Goal: Task Accomplishment & Management: Complete application form

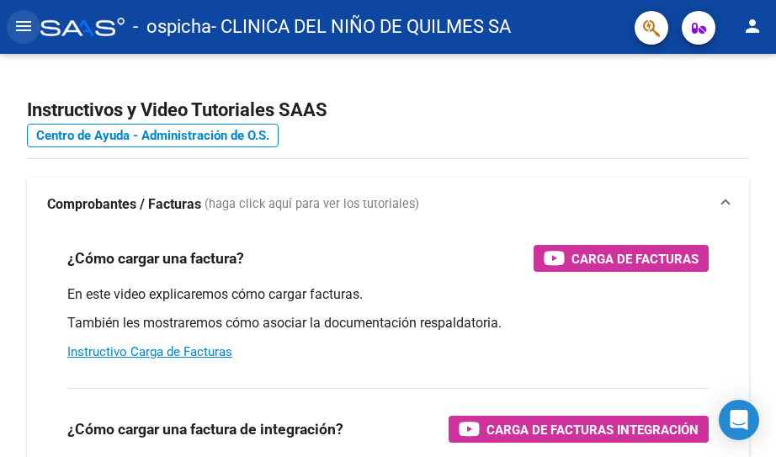
click at [19, 24] on mat-icon "menu" at bounding box center [23, 26] width 20 height 20
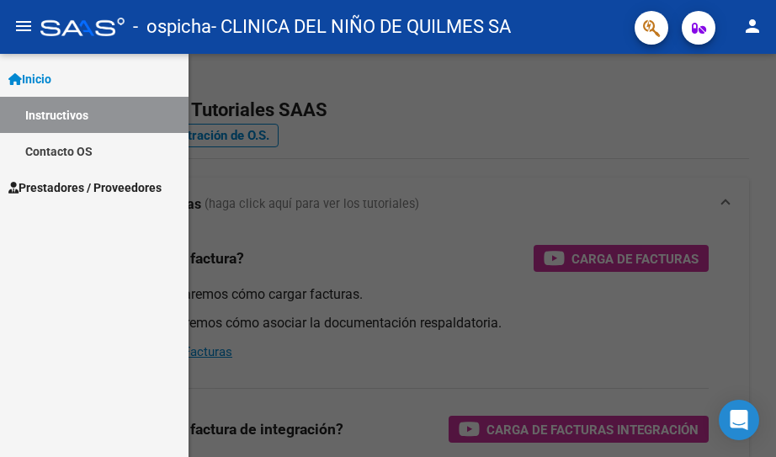
click at [101, 187] on span "Prestadores / Proveedores" at bounding box center [84, 187] width 153 height 19
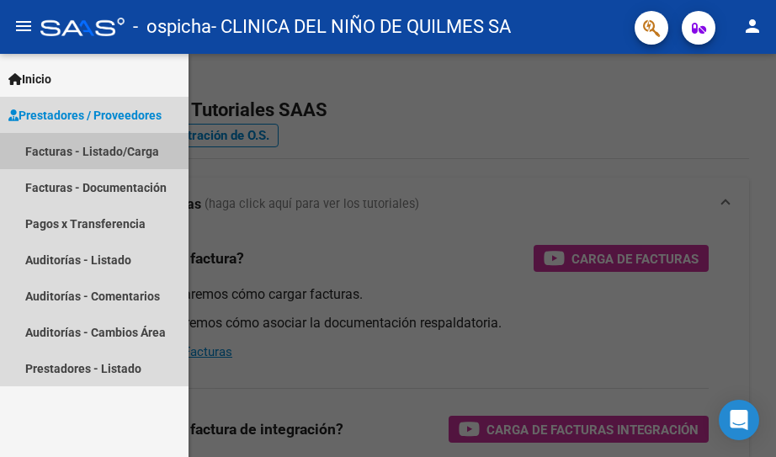
click at [111, 155] on link "Facturas - Listado/Carga" at bounding box center [94, 151] width 189 height 36
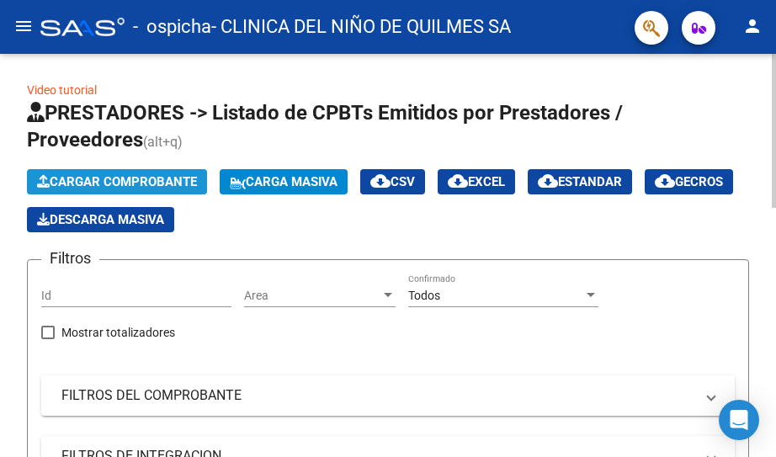
click at [119, 183] on span "Cargar Comprobante" at bounding box center [117, 181] width 160 height 15
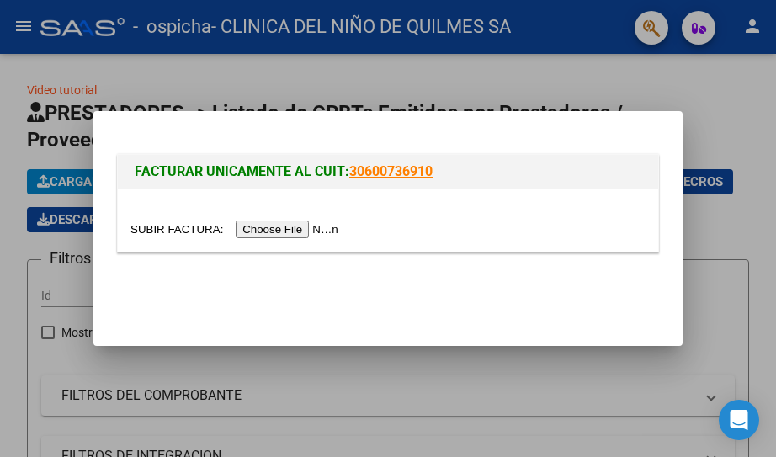
click at [286, 232] on input "file" at bounding box center [237, 230] width 213 height 18
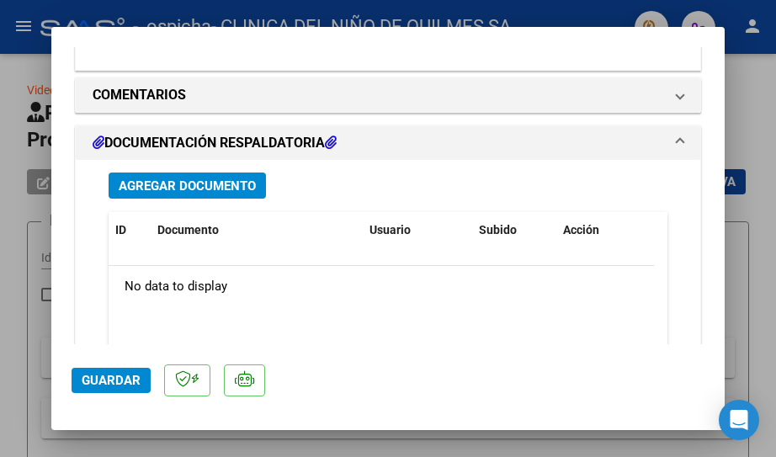
scroll to position [1324, 0]
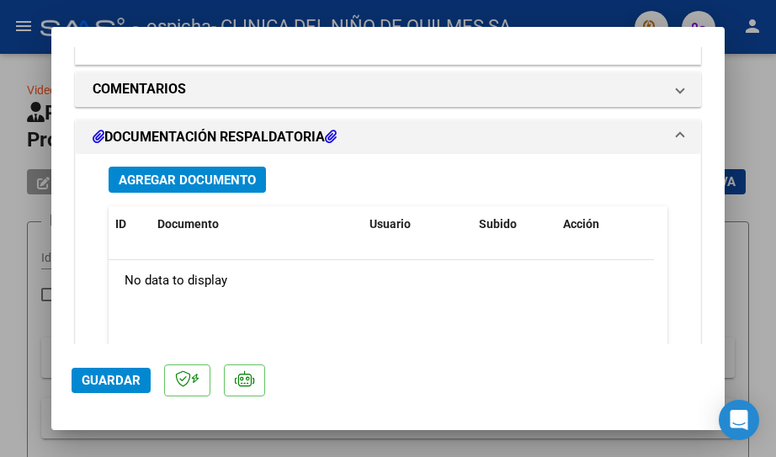
click at [174, 127] on h1 "DOCUMENTACIÓN RESPALDATORIA" at bounding box center [215, 137] width 244 height 20
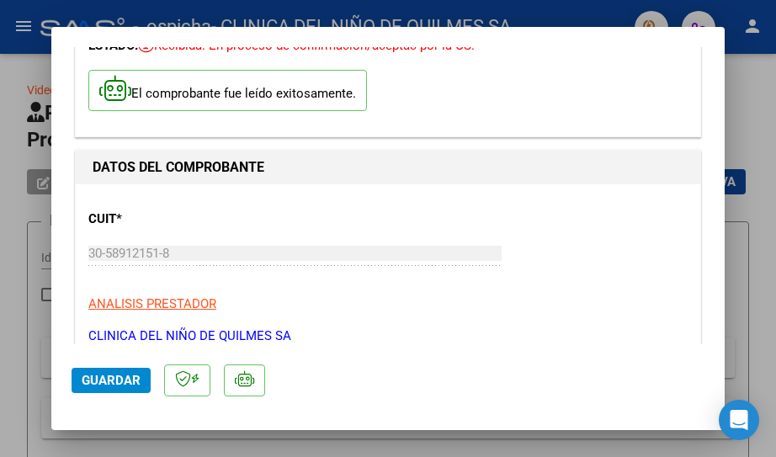
scroll to position [0, 0]
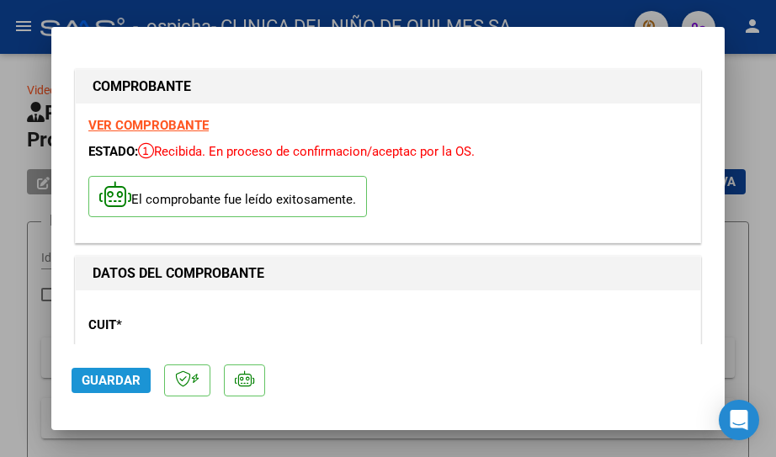
click at [115, 383] on span "Guardar" at bounding box center [111, 380] width 59 height 15
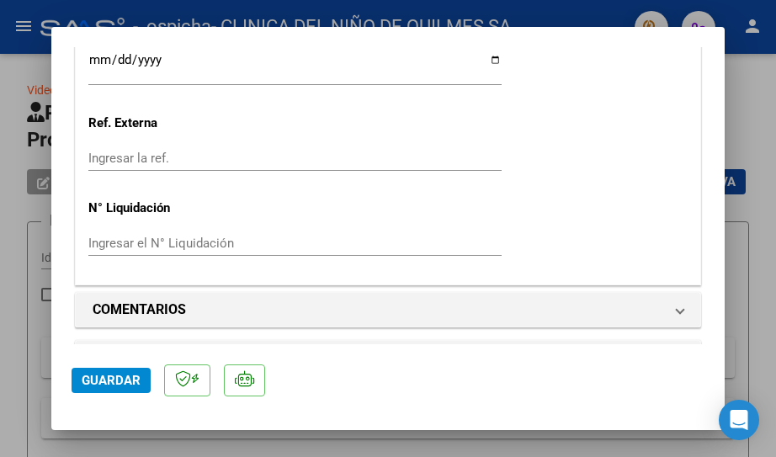
scroll to position [1127, 0]
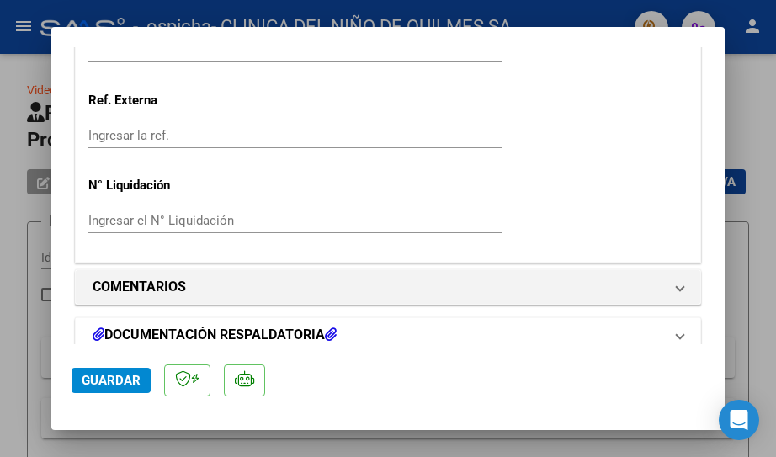
click at [336, 328] on icon at bounding box center [331, 334] width 12 height 13
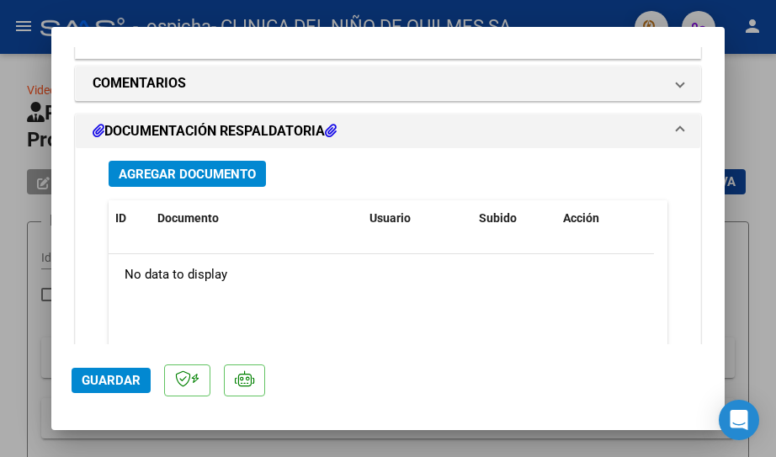
scroll to position [1335, 0]
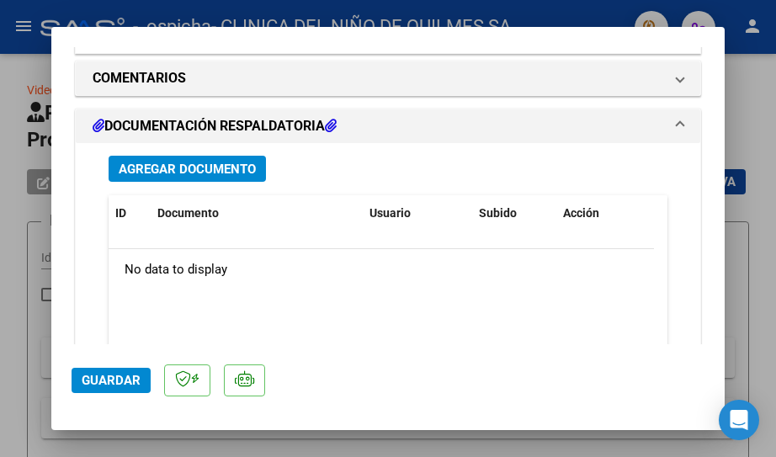
click at [237, 116] on h1 "DOCUMENTACIÓN RESPALDATORIA" at bounding box center [215, 126] width 244 height 20
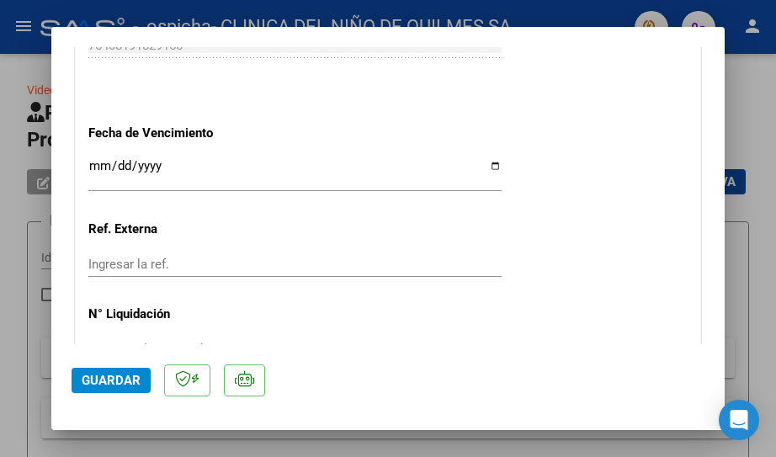
scroll to position [1127, 0]
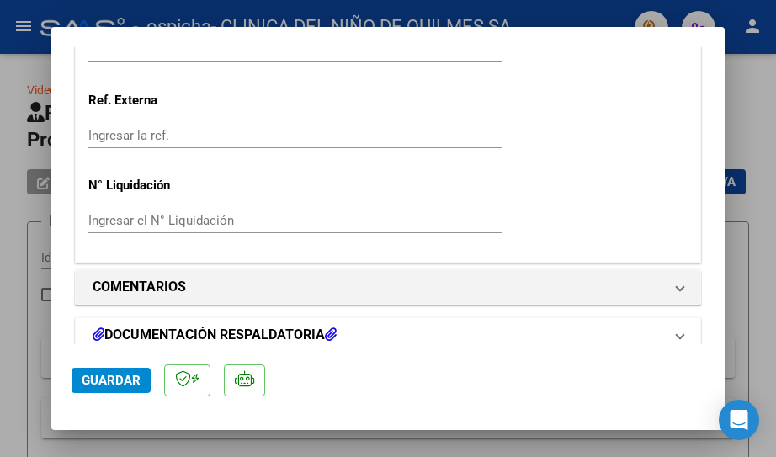
click at [677, 325] on span at bounding box center [680, 335] width 7 height 20
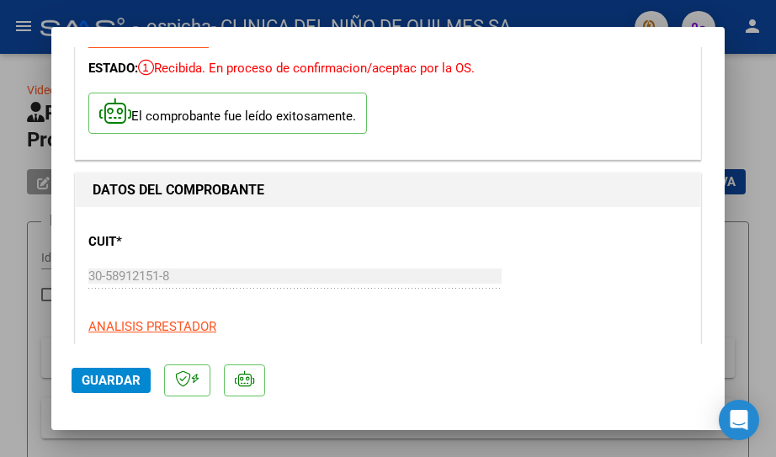
scroll to position [0, 0]
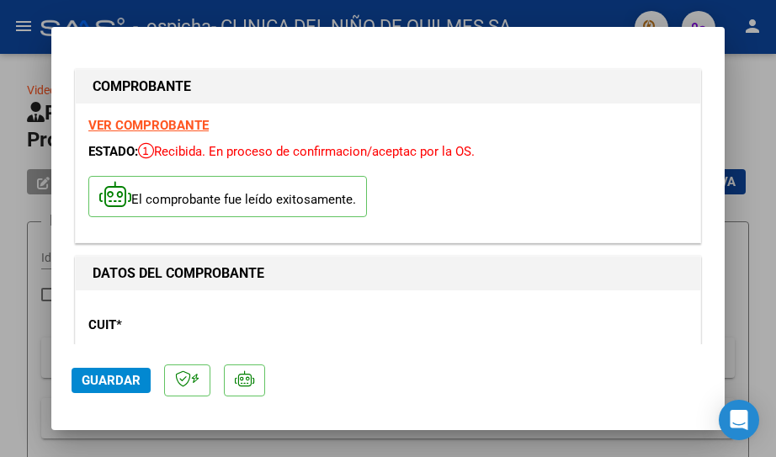
click at [762, 100] on div at bounding box center [388, 228] width 776 height 457
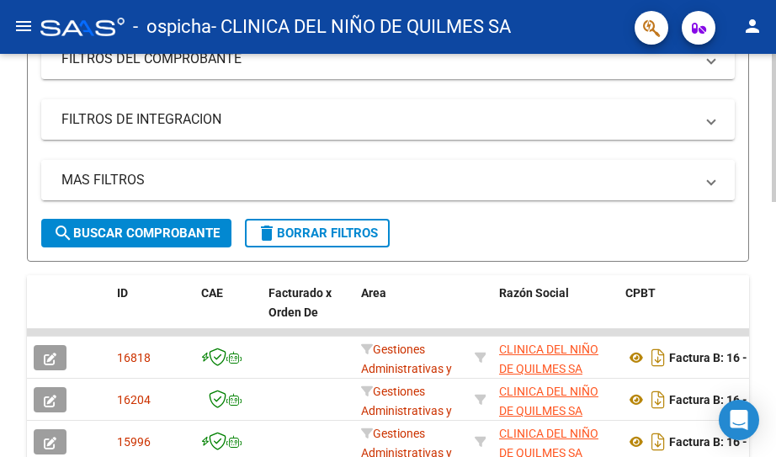
scroll to position [421, 0]
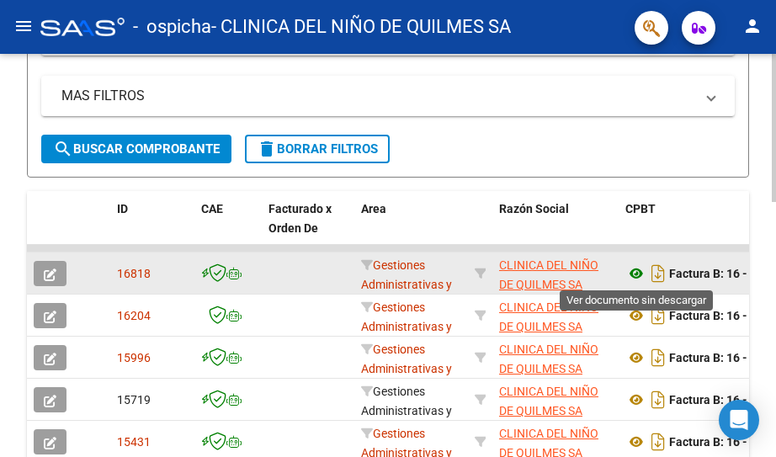
click at [633, 274] on icon at bounding box center [637, 274] width 22 height 20
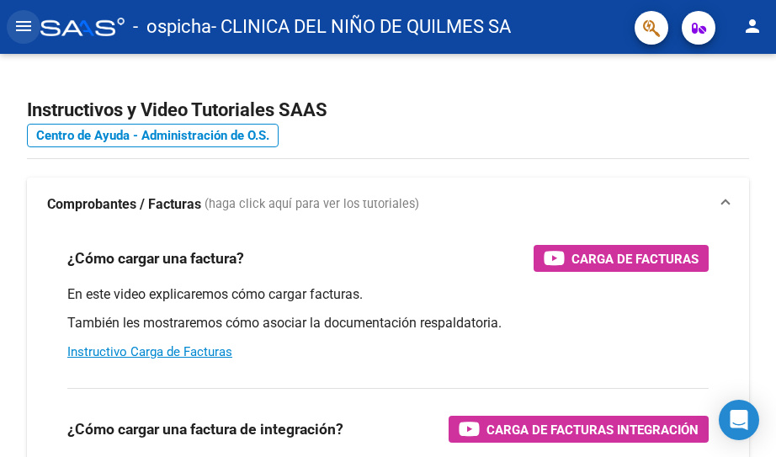
click at [25, 26] on mat-icon "menu" at bounding box center [23, 26] width 20 height 20
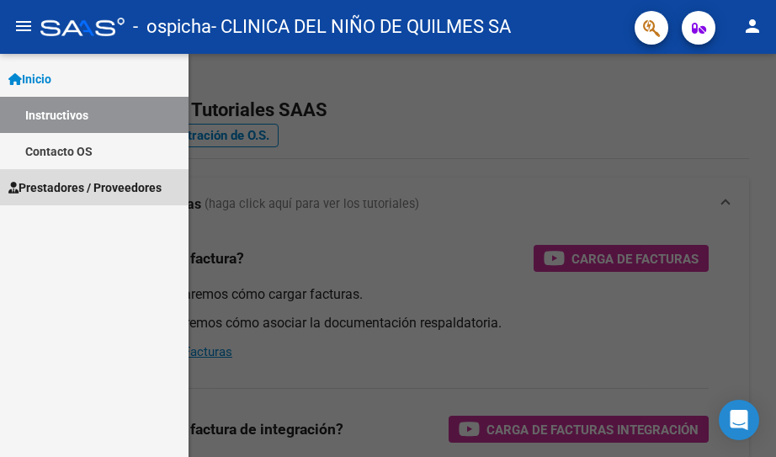
click at [88, 188] on span "Prestadores / Proveedores" at bounding box center [84, 187] width 153 height 19
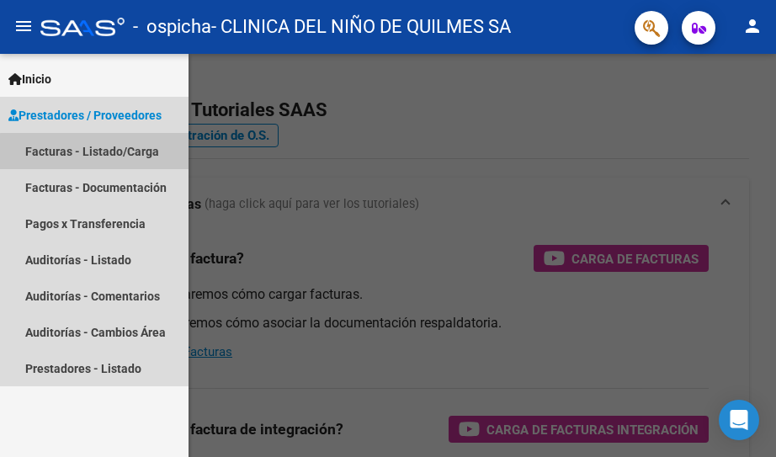
click at [97, 152] on link "Facturas - Listado/Carga" at bounding box center [94, 151] width 189 height 36
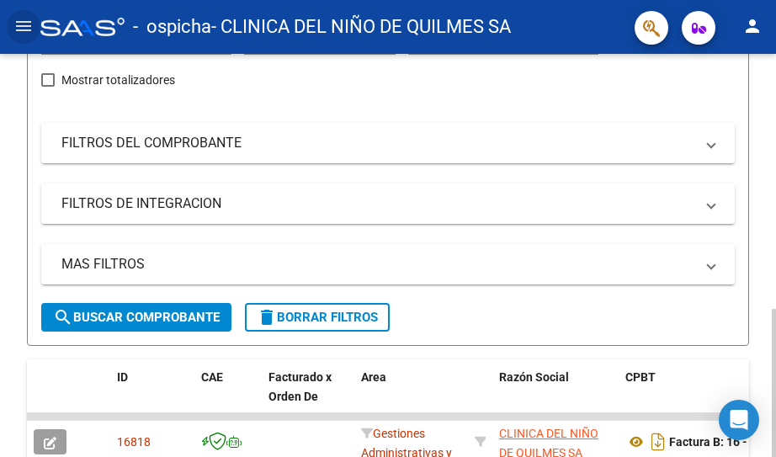
scroll to position [337, 0]
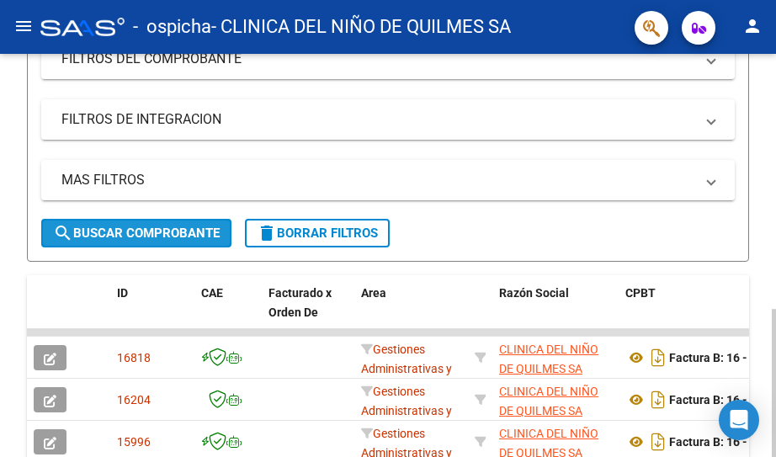
click at [177, 227] on span "search Buscar Comprobante" at bounding box center [136, 233] width 167 height 15
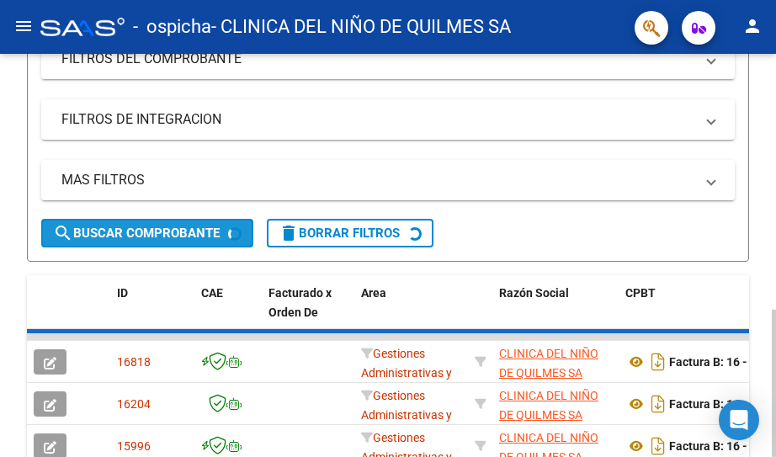
click at [177, 227] on span "search Buscar Comprobante" at bounding box center [136, 233] width 167 height 15
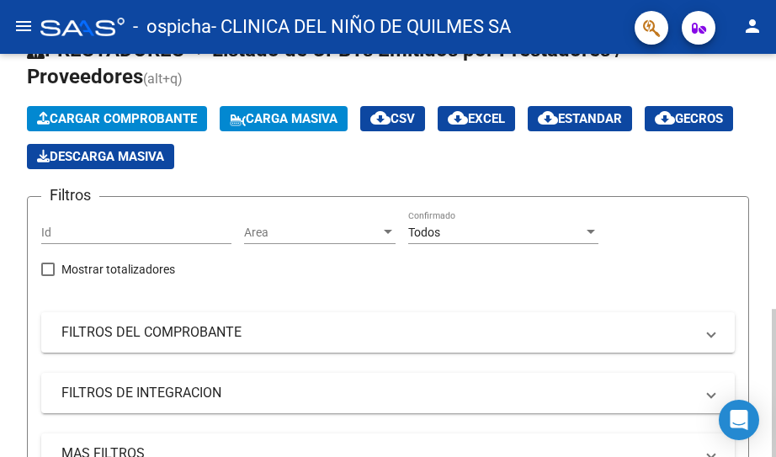
scroll to position [52, 0]
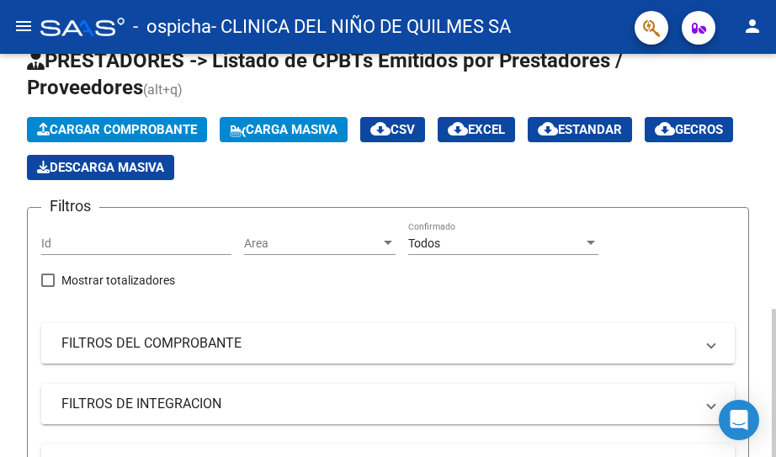
click at [762, 205] on html "menu - ospicha - CLINICA DEL NIÑO DE QUILMES SA person Inicio Instructivos Cont…" at bounding box center [388, 228] width 776 height 457
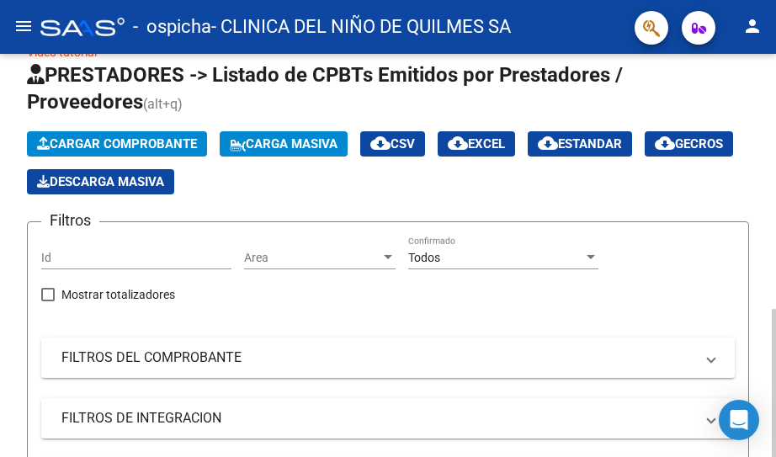
scroll to position [15, 0]
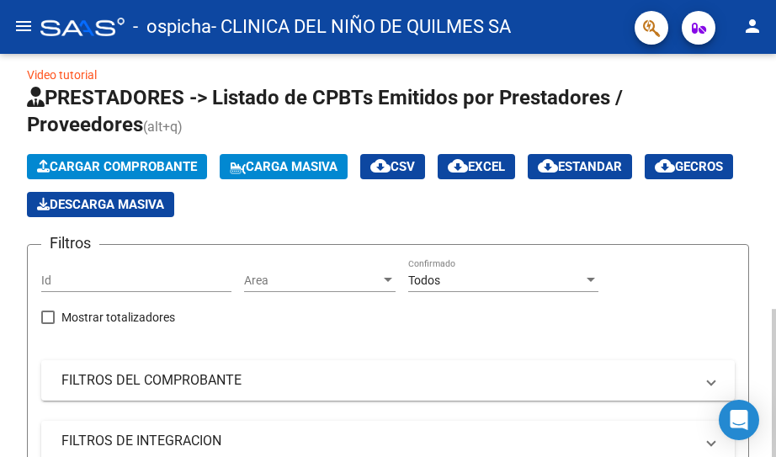
click at [762, 309] on div at bounding box center [774, 383] width 4 height 148
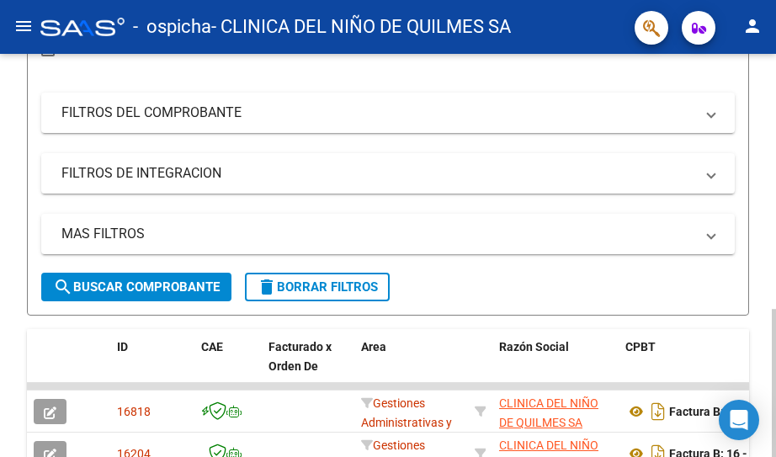
scroll to position [304, 0]
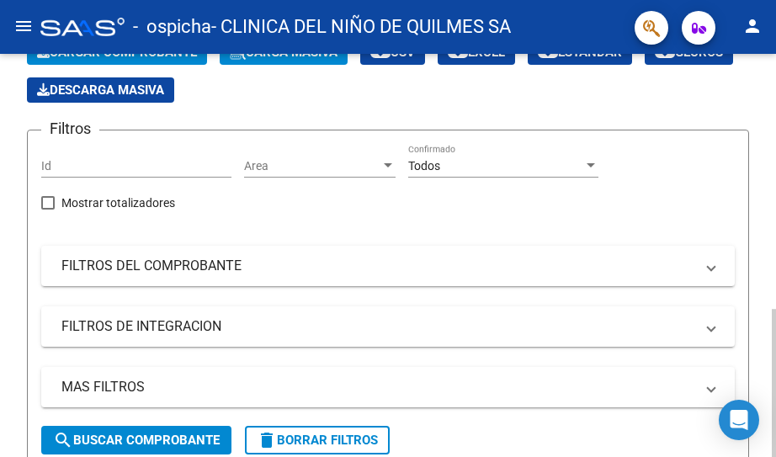
click at [762, 237] on html "menu - ospicha - CLINICA DEL NIÑO DE QUILMES SA person Inicio Instructivos Cont…" at bounding box center [388, 228] width 776 height 457
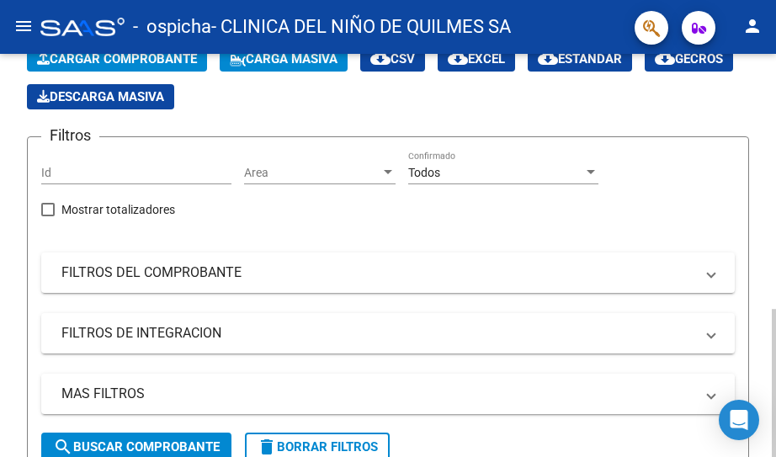
click at [75, 156] on div "Id" at bounding box center [136, 168] width 190 height 34
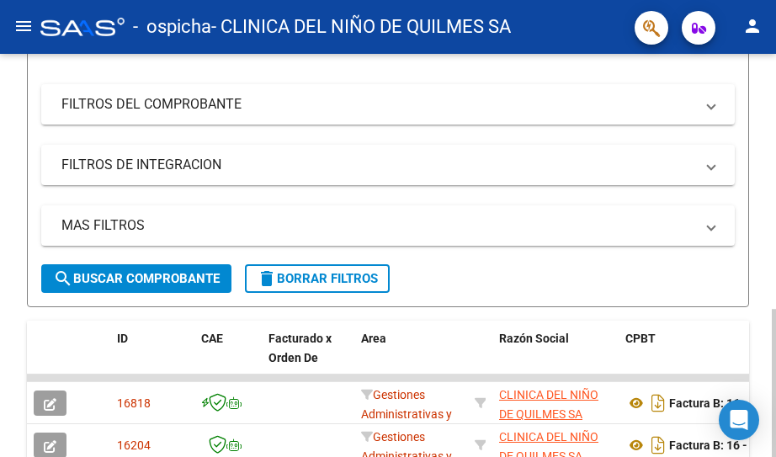
type input "16818"
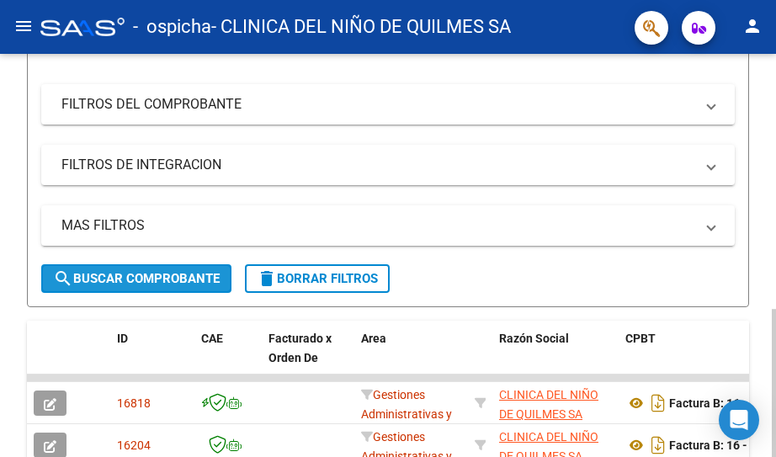
click at [199, 279] on span "search Buscar Comprobante" at bounding box center [136, 278] width 167 height 15
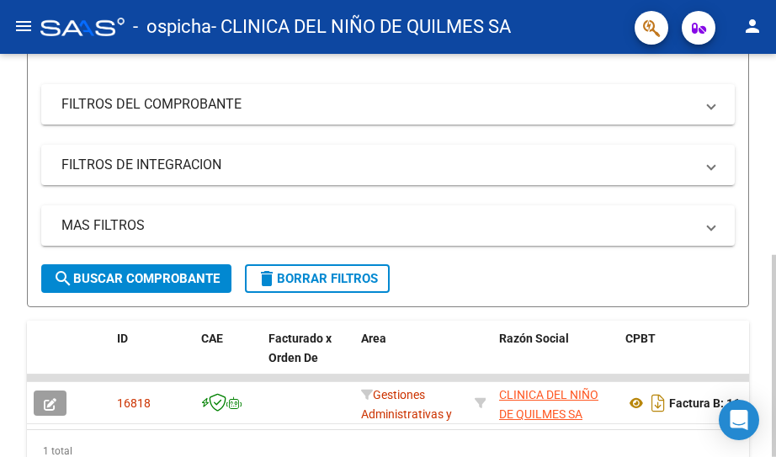
scroll to position [0, 0]
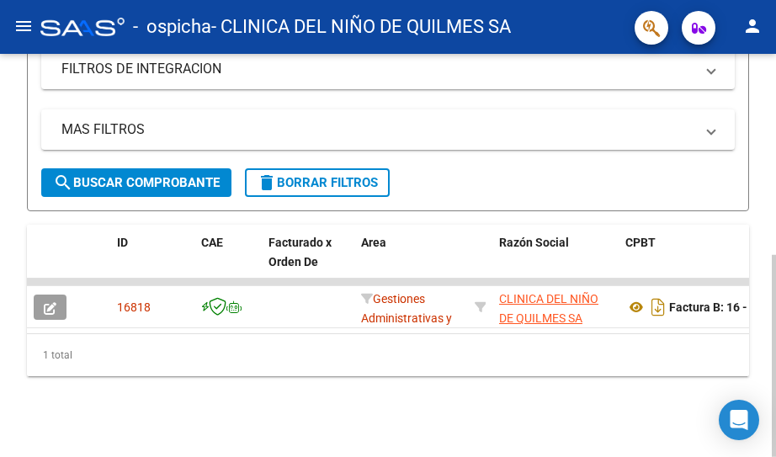
click at [762, 447] on html "menu - ospicha - CLINICA DEL NIÑO DE QUILMES SA person Inicio Instructivos Cont…" at bounding box center [388, 228] width 776 height 457
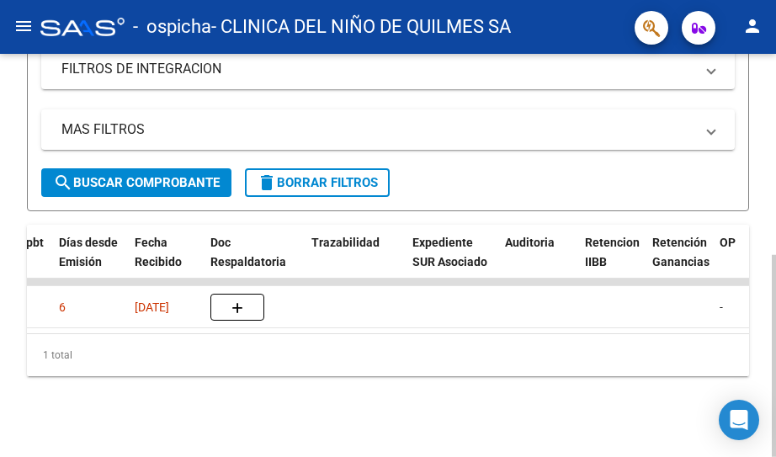
scroll to position [0, 876]
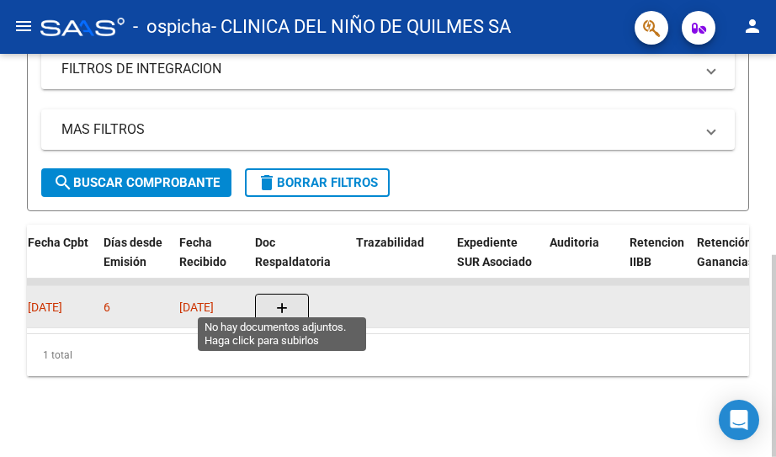
click at [283, 302] on icon "button" at bounding box center [282, 308] width 12 height 13
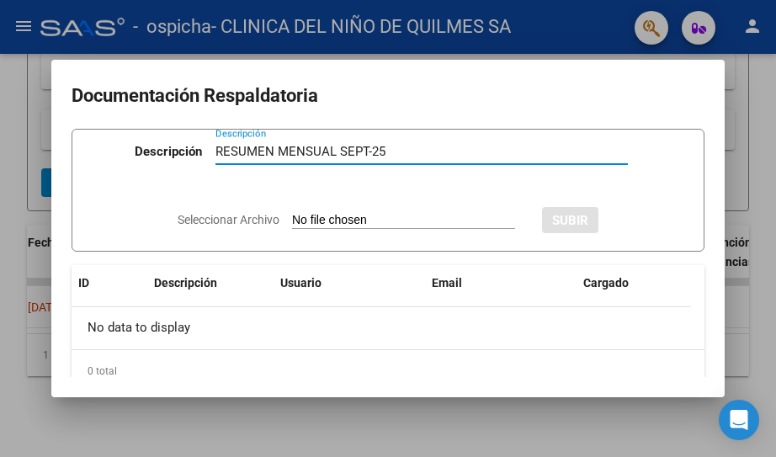
type input "RESUMEN MENSUAL SEPT-25"
click at [229, 219] on span "Seleccionar Archivo" at bounding box center [229, 219] width 102 height 13
click at [292, 219] on input "Seleccionar Archivo" at bounding box center [403, 221] width 223 height 16
type input "C:\fakepath\Resumen mensual.pdf"
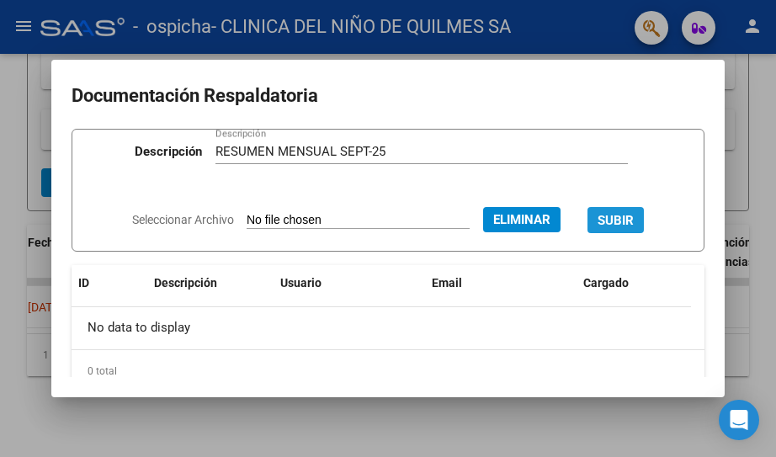
click at [624, 221] on span "SUBIR" at bounding box center [616, 220] width 36 height 15
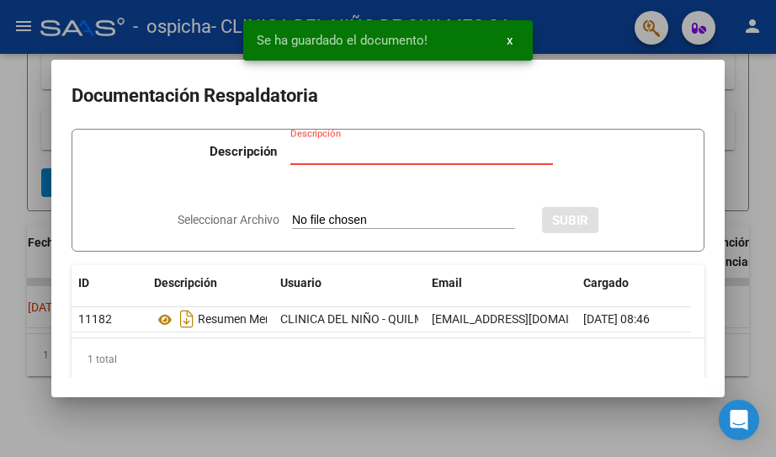
click at [303, 152] on input "Descripción" at bounding box center [421, 151] width 263 height 15
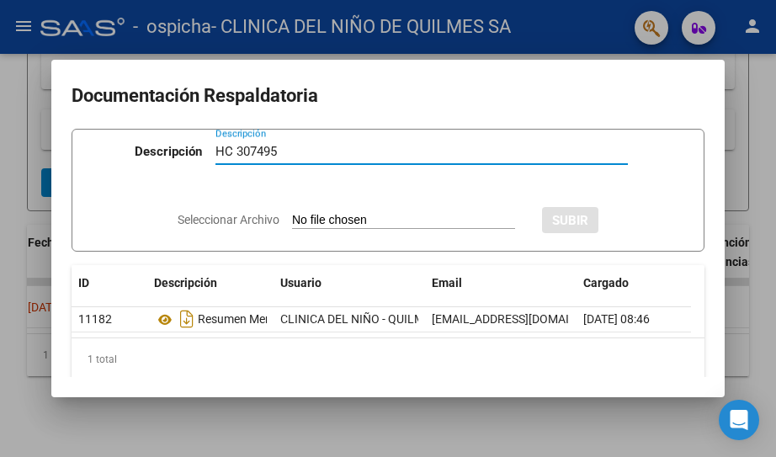
type input "HC 307495"
click at [253, 220] on span "Seleccionar Archivo" at bounding box center [229, 219] width 102 height 13
click at [292, 220] on input "Seleccionar Archivo" at bounding box center [403, 221] width 223 height 16
type input "C:\fakepath\307495.pdf"
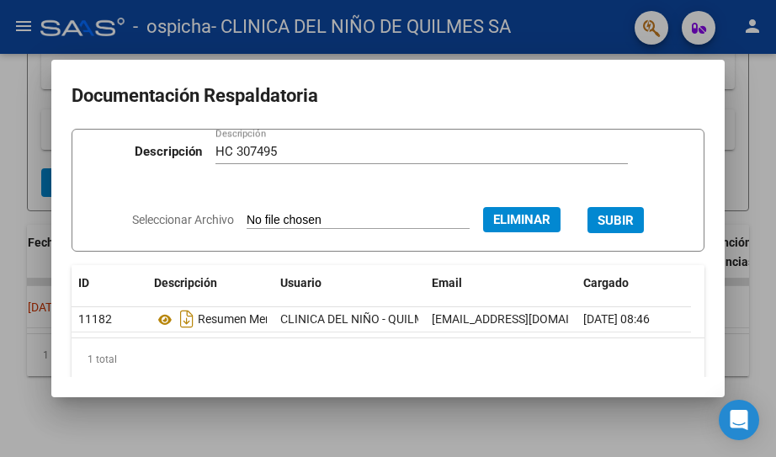
click at [610, 224] on span "SUBIR" at bounding box center [616, 220] width 36 height 15
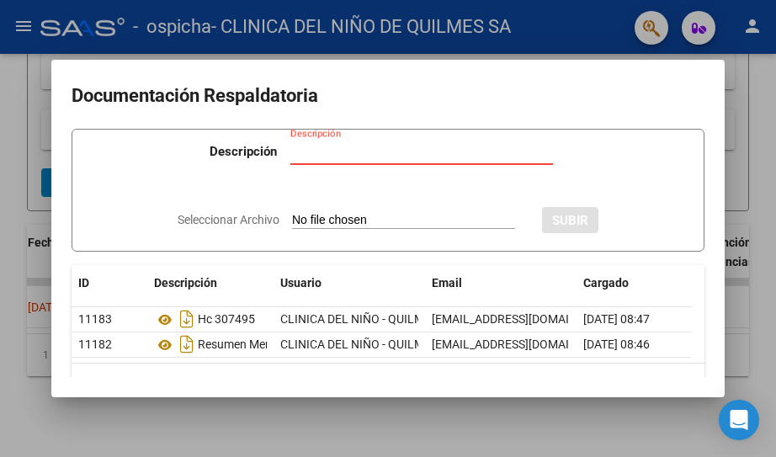
click at [306, 154] on input "Descripción" at bounding box center [421, 151] width 263 height 15
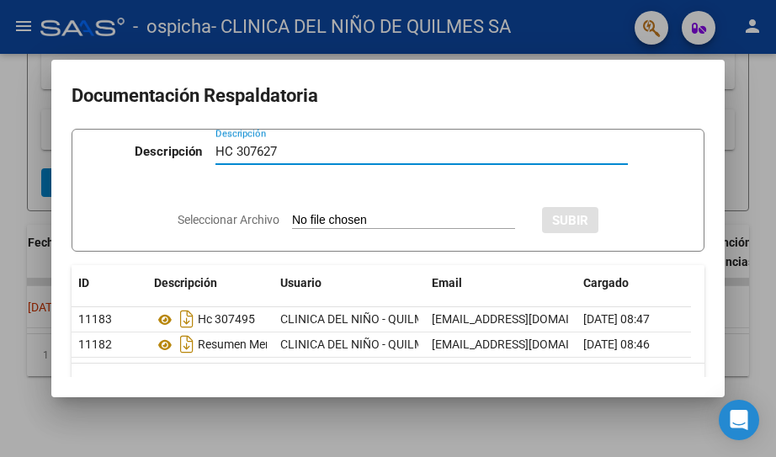
type input "HC 307627"
click at [297, 217] on input "Seleccionar Archivo" at bounding box center [403, 221] width 223 height 16
type input "C:\fakepath\307627.pdf"
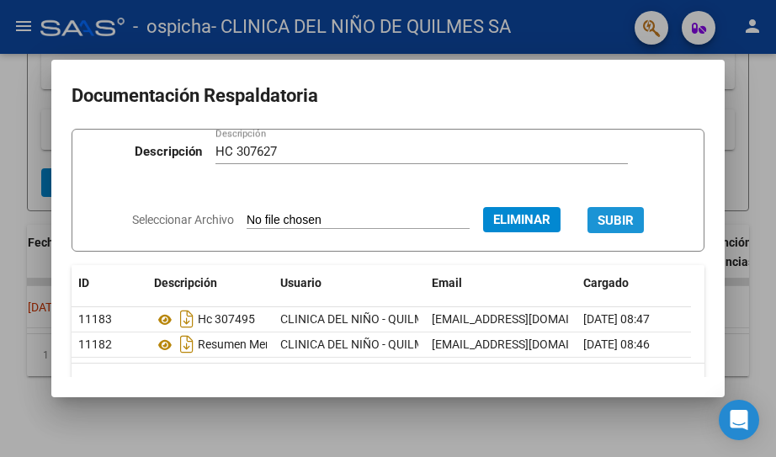
click at [623, 219] on span "SUBIR" at bounding box center [616, 220] width 36 height 15
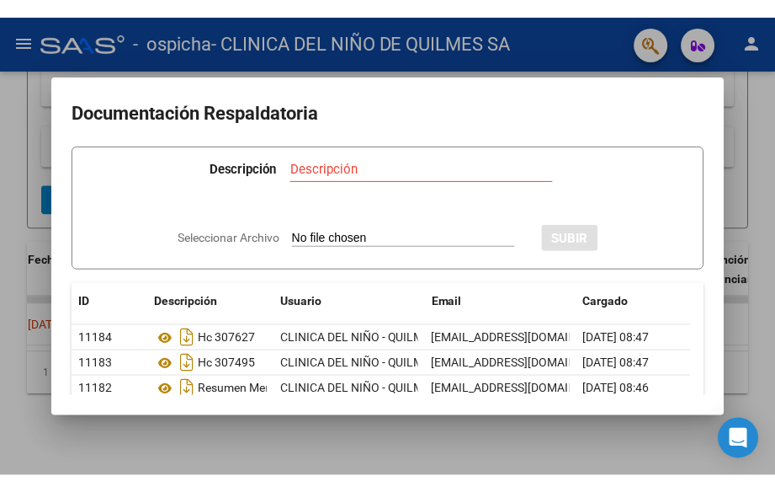
scroll to position [366, 0]
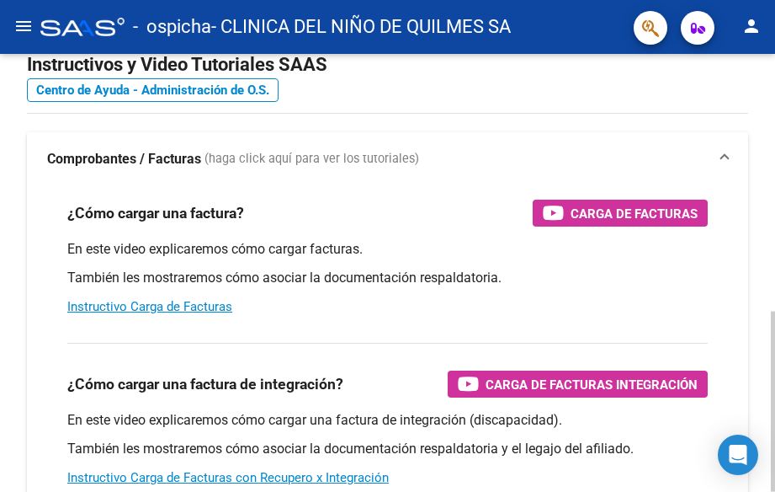
scroll to position [149, 0]
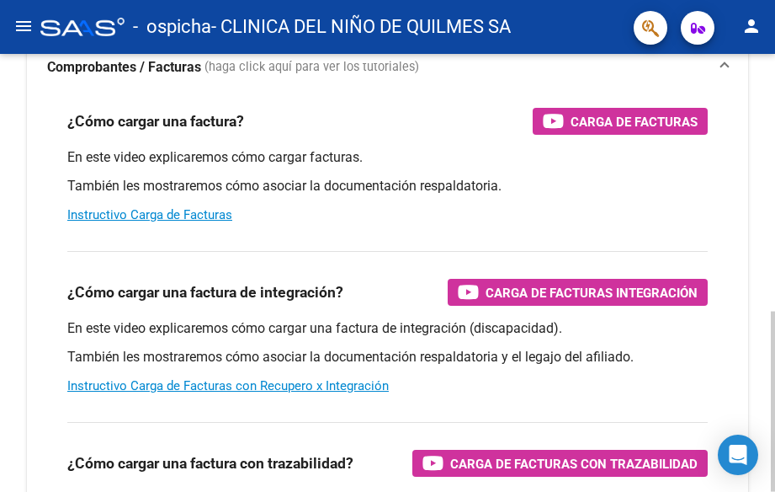
click at [762, 281] on html "menu - ospicha - CLINICA DEL NIÑO DE QUILMES SA person Inicio Instructivos Cont…" at bounding box center [387, 246] width 775 height 492
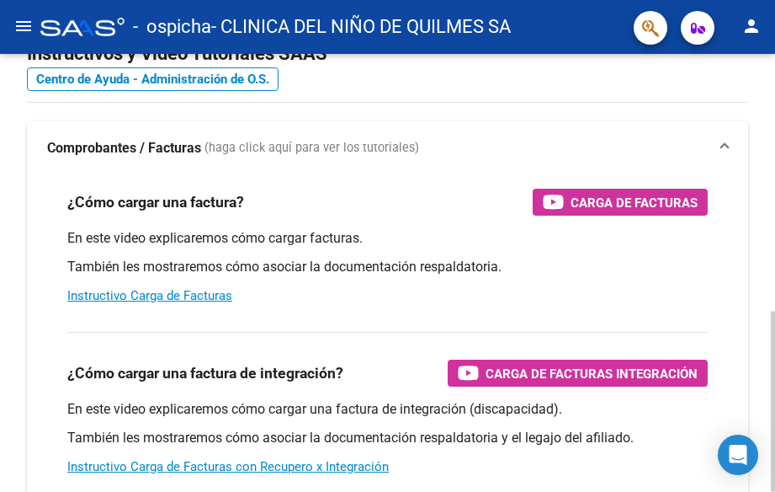
scroll to position [0, 0]
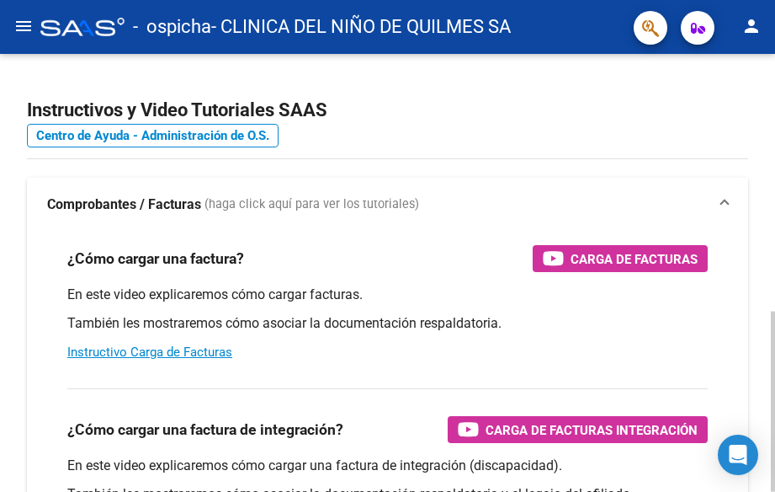
click at [762, 105] on html "menu - ospicha - CLINICA DEL NIÑO DE QUILMES SA person Inicio Instructivos Cont…" at bounding box center [387, 246] width 775 height 492
click at [193, 205] on strong "Comprobantes / Facturas" at bounding box center [124, 204] width 154 height 19
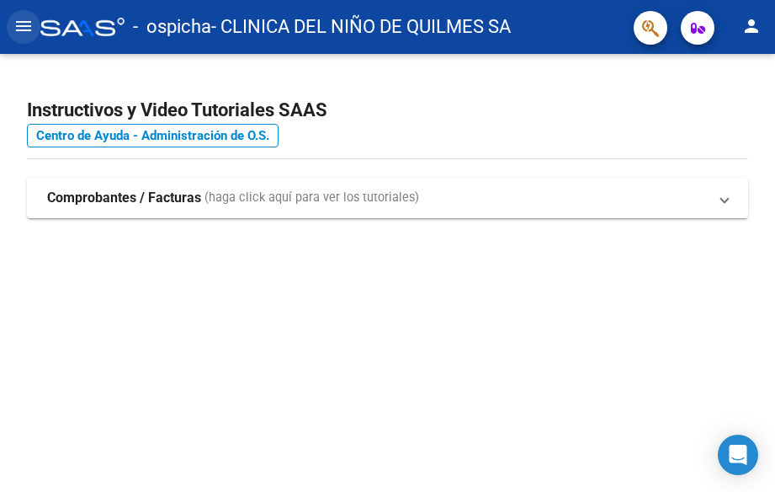
click at [29, 24] on mat-icon "menu" at bounding box center [23, 26] width 20 height 20
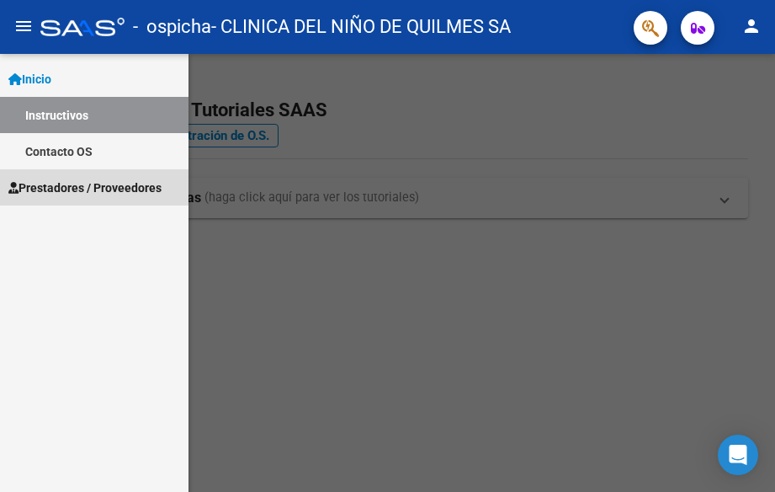
click at [67, 188] on span "Prestadores / Proveedores" at bounding box center [84, 187] width 153 height 19
click at [122, 189] on span "Prestadores / Proveedores" at bounding box center [84, 187] width 153 height 19
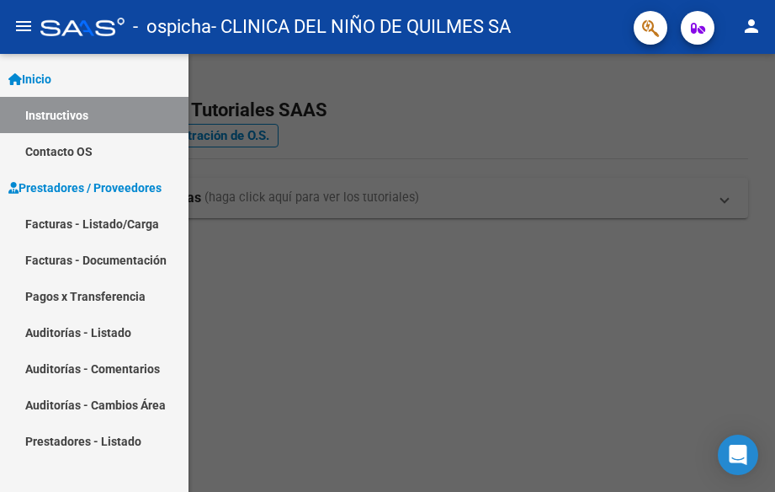
click at [114, 224] on link "Facturas - Listado/Carga" at bounding box center [94, 223] width 189 height 36
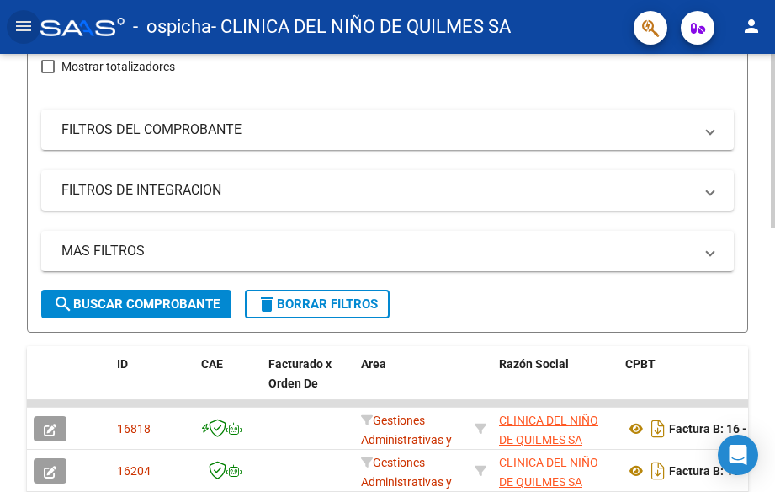
scroll to position [329, 0]
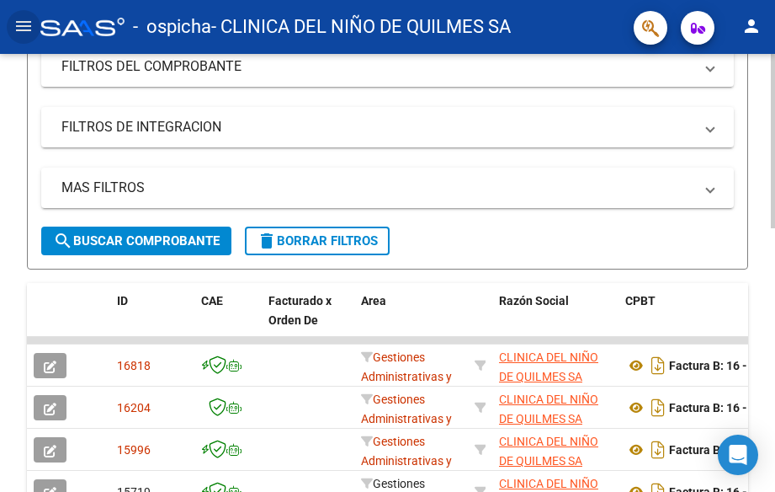
click at [762, 350] on html "menu - ospicha - CLINICA DEL NIÑO DE QUILMES SA person Inicio Instructivos Cont…" at bounding box center [387, 246] width 775 height 492
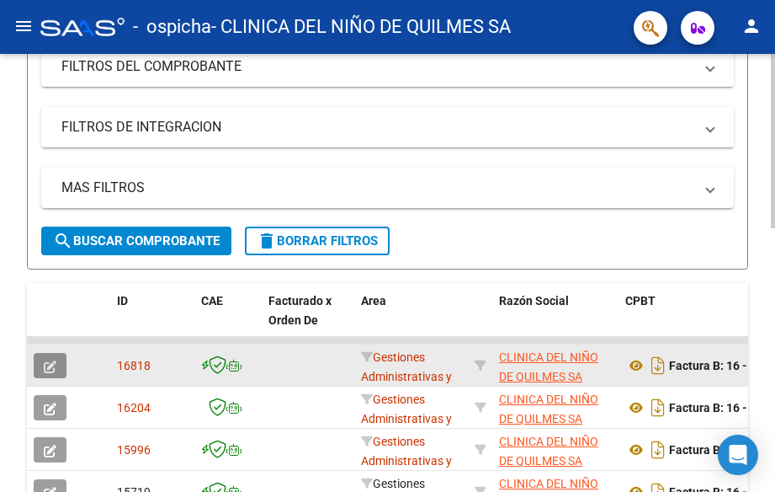
click at [45, 370] on icon "button" at bounding box center [50, 366] width 13 height 13
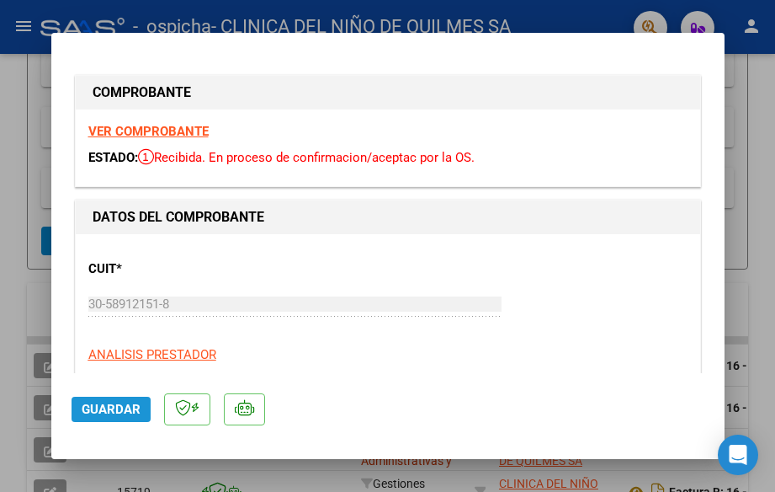
click at [93, 413] on span "Guardar" at bounding box center [111, 409] width 59 height 15
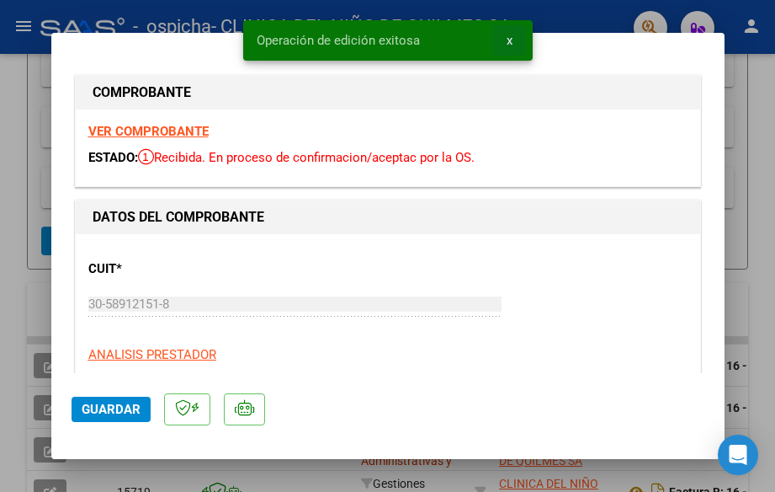
drag, startPoint x: 509, startPoint y: 29, endPoint x: 561, endPoint y: 25, distance: 51.5
click at [513, 28] on button "x" at bounding box center [509, 40] width 33 height 30
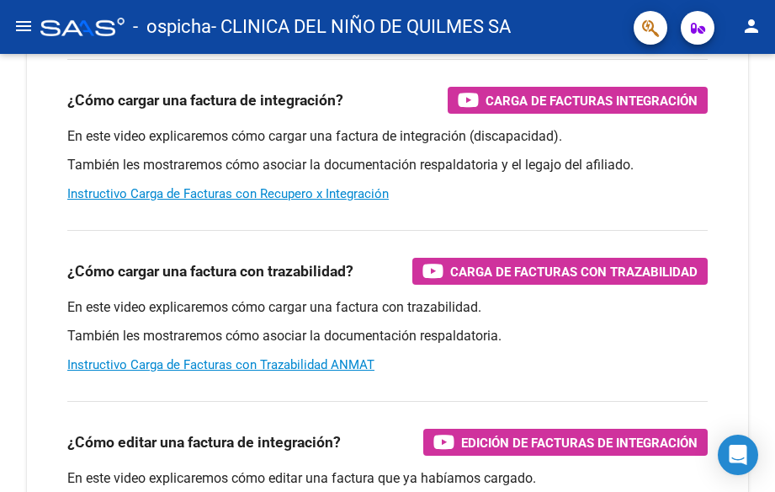
scroll to position [291, 0]
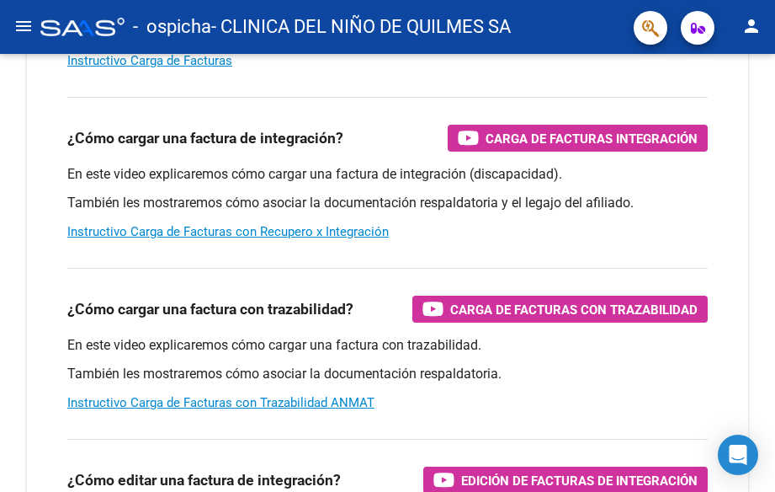
click at [21, 24] on mat-icon "menu" at bounding box center [23, 26] width 20 height 20
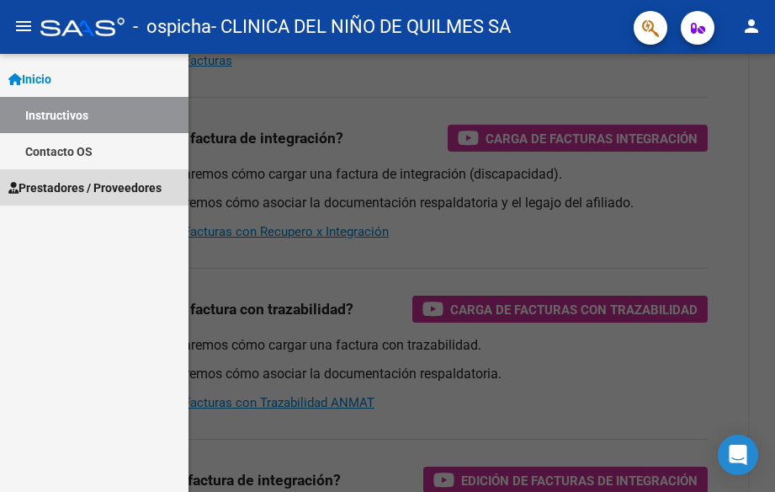
click at [54, 190] on span "Prestadores / Proveedores" at bounding box center [84, 187] width 153 height 19
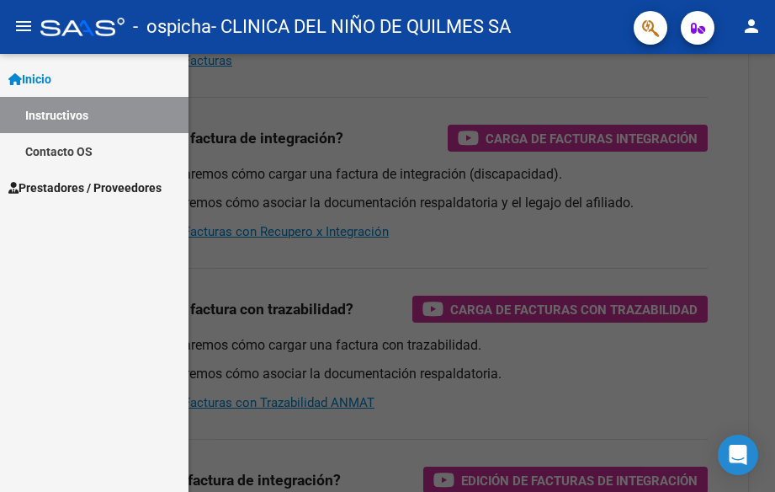
click at [119, 183] on span "Prestadores / Proveedores" at bounding box center [84, 187] width 153 height 19
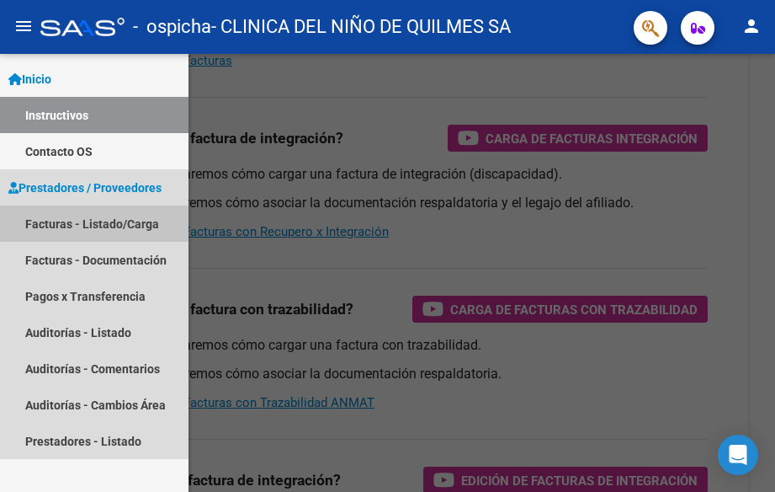
click at [119, 215] on link "Facturas - Listado/Carga" at bounding box center [94, 223] width 189 height 36
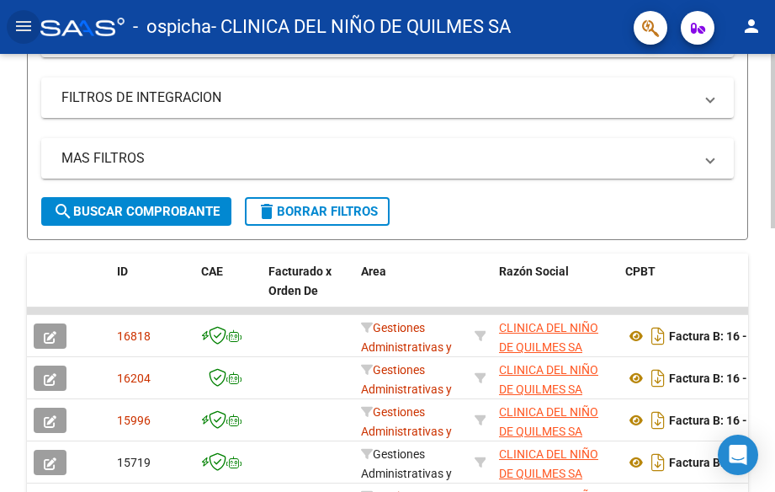
scroll to position [376, 0]
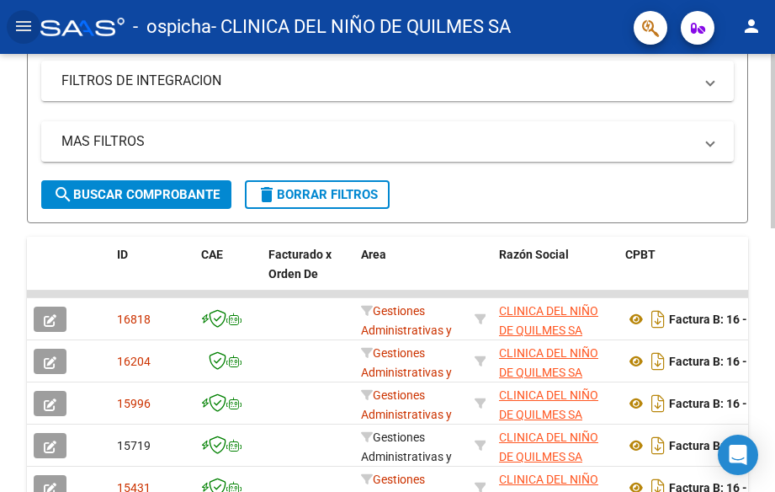
click at [762, 228] on div at bounding box center [773, 141] width 4 height 174
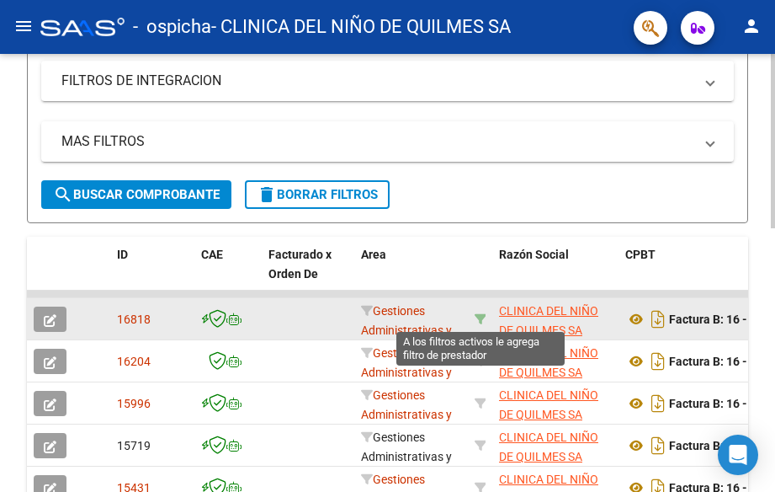
click at [482, 319] on icon at bounding box center [481, 319] width 12 height 12
type input "30589121518"
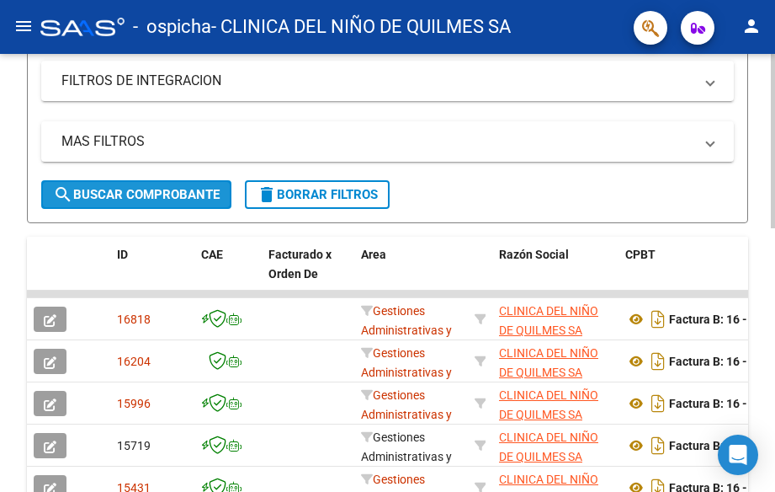
click at [171, 194] on span "search Buscar Comprobante" at bounding box center [136, 194] width 167 height 15
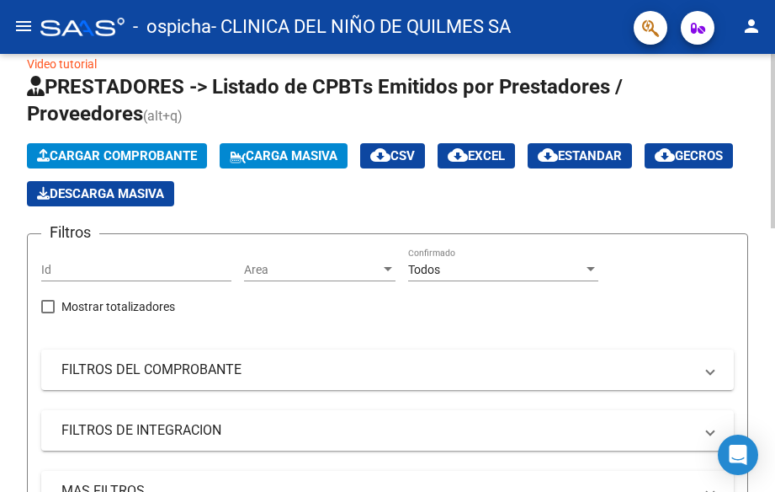
scroll to position [0, 0]
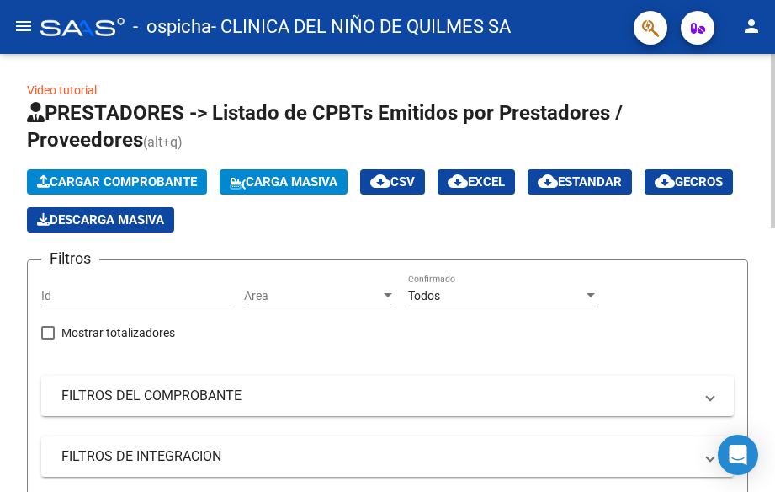
click at [93, 295] on input "Id" at bounding box center [136, 296] width 190 height 14
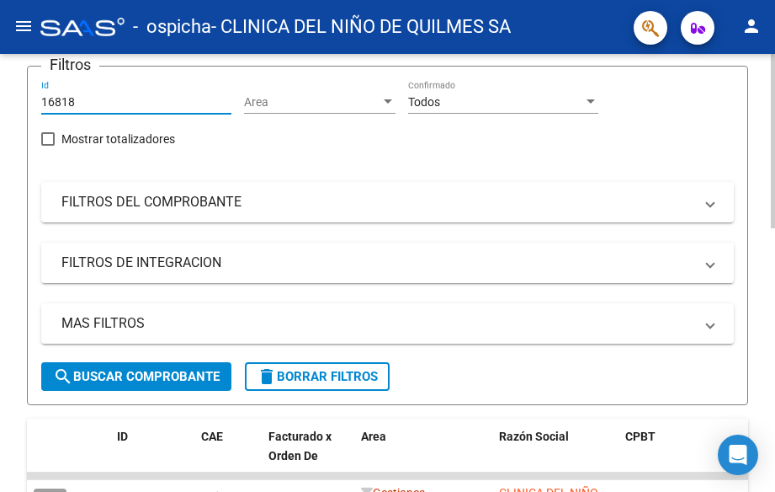
scroll to position [200, 0]
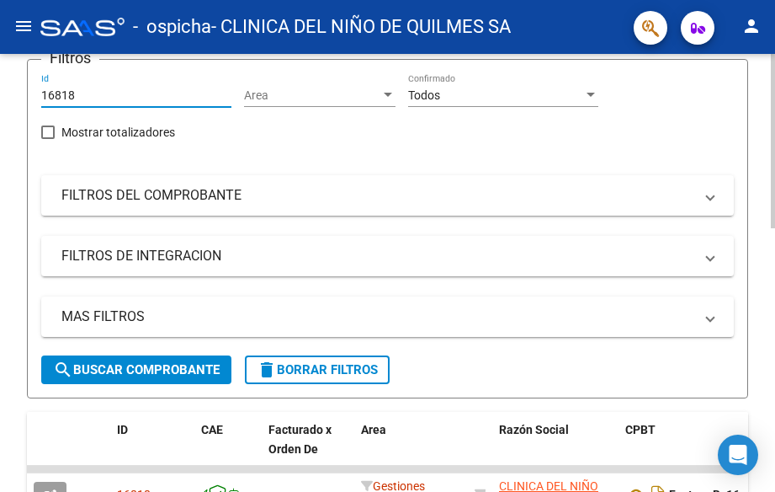
click at [762, 289] on html "menu - ospicha - CLINICA DEL NIÑO DE QUILMES SA person Inicio Instructivos Cont…" at bounding box center [387, 246] width 775 height 492
type input "16818"
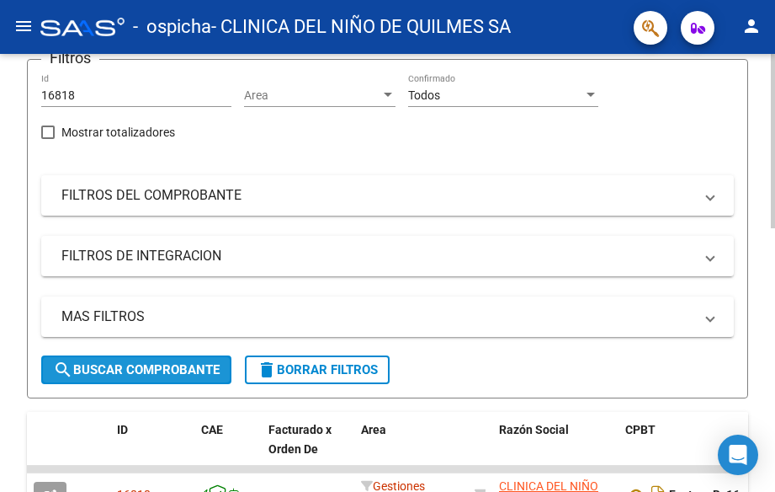
click at [141, 370] on span "search Buscar Comprobante" at bounding box center [136, 369] width 167 height 15
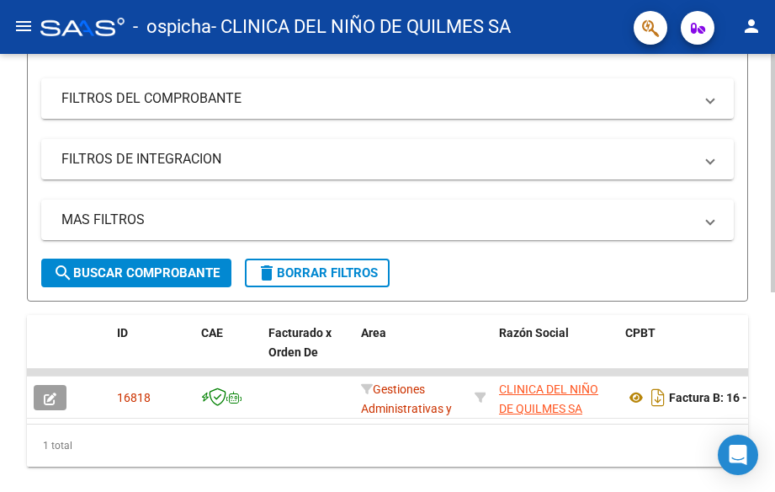
scroll to position [314, 0]
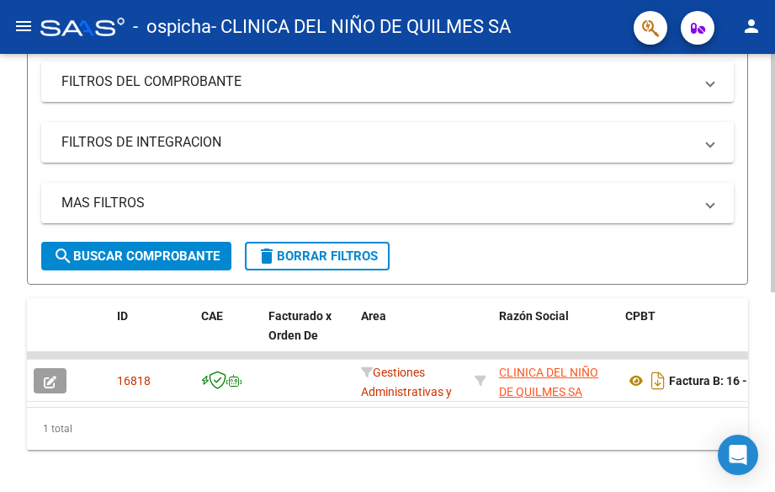
click at [762, 456] on html "menu - ospicha - CLINICA DEL NIÑO DE QUILMES SA person Inicio Instructivos Cont…" at bounding box center [387, 246] width 775 height 492
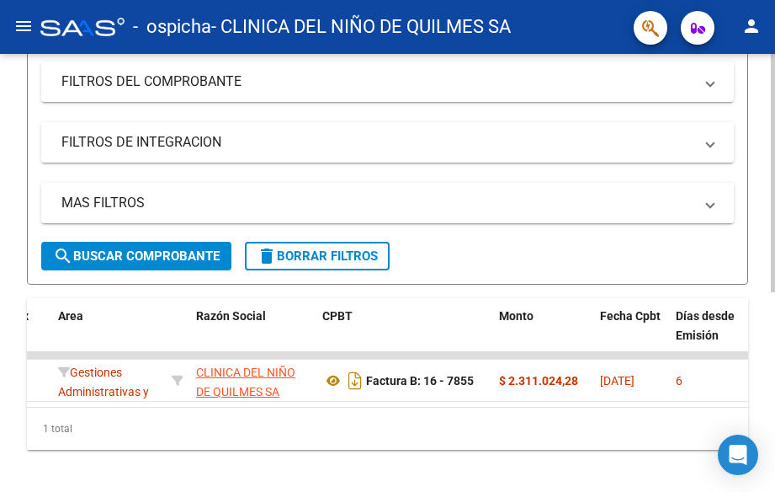
drag, startPoint x: 25, startPoint y: 415, endPoint x: 51, endPoint y: 409, distance: 25.9
click at [32, 413] on div "Video tutorial PRESTADORES -> Listado de CPBTs Emitidos por Prestadores / Prove…" at bounding box center [387, 135] width 775 height 791
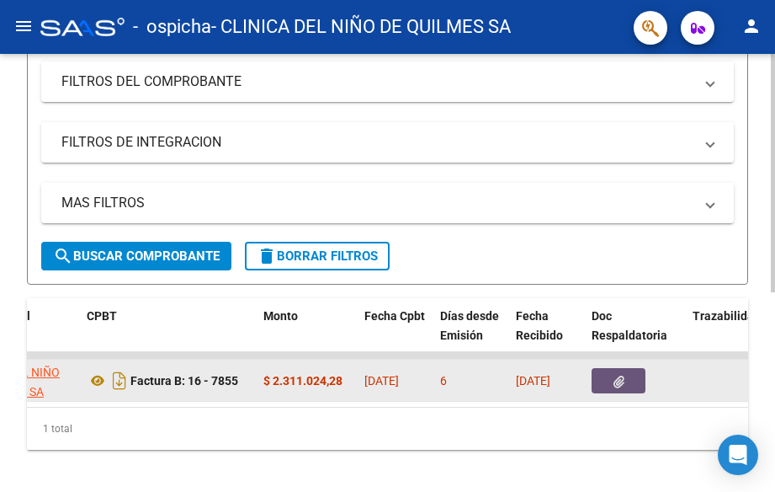
click at [618, 381] on icon "button" at bounding box center [619, 382] width 11 height 13
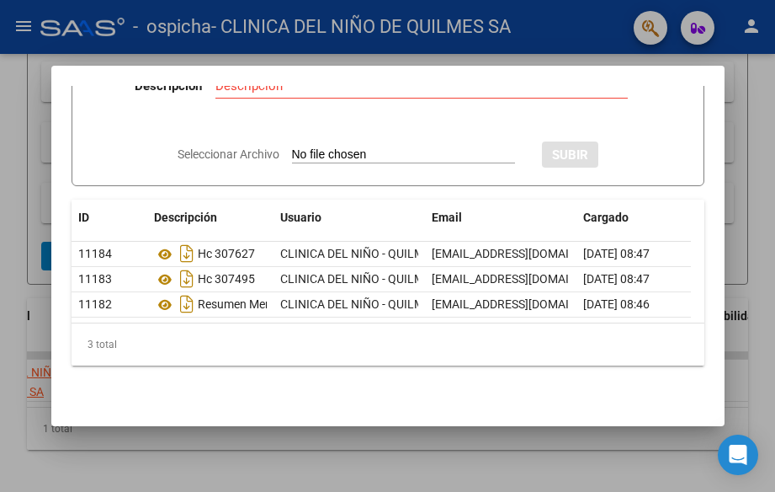
scroll to position [85, 0]
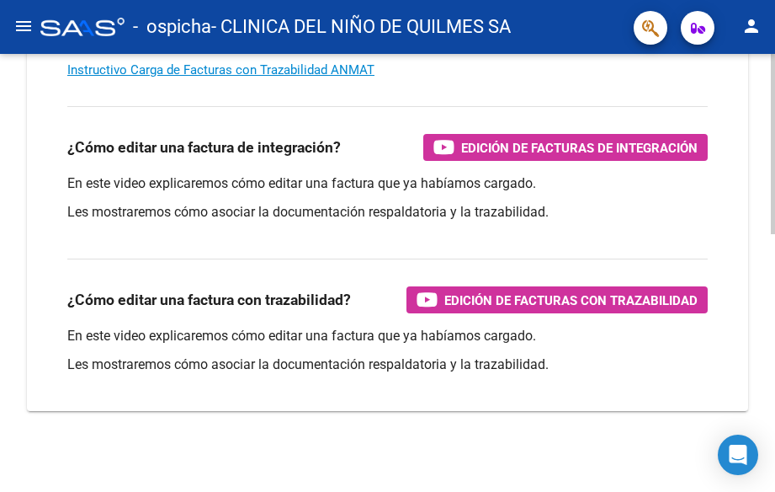
click at [762, 410] on html "menu - ospicha - CLINICA DEL NIÑO DE QUILMES SA person Inicio Instructivos Cont…" at bounding box center [387, 246] width 775 height 492
